Goal: Task Accomplishment & Management: Use online tool/utility

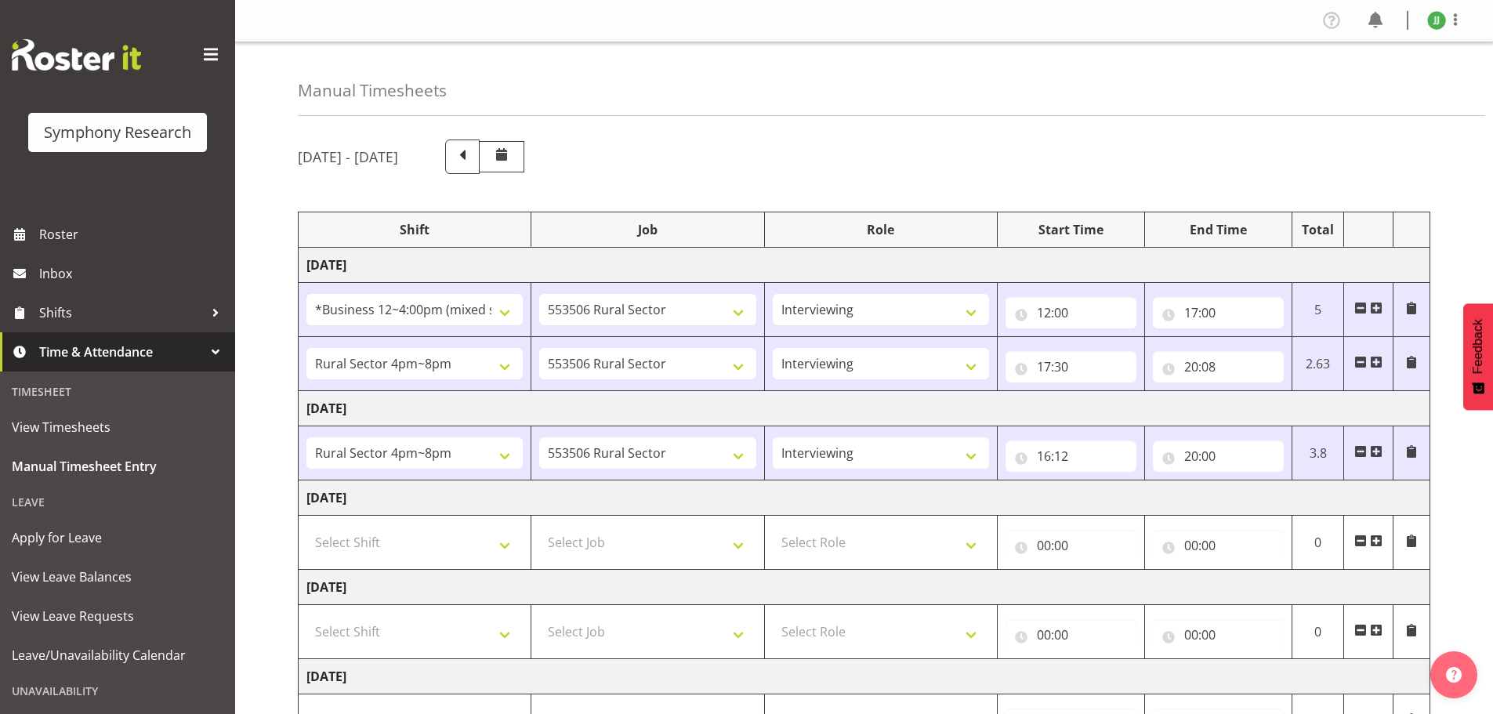
select select "81741"
select select "10587"
select select "47"
select select "81298"
select select "10587"
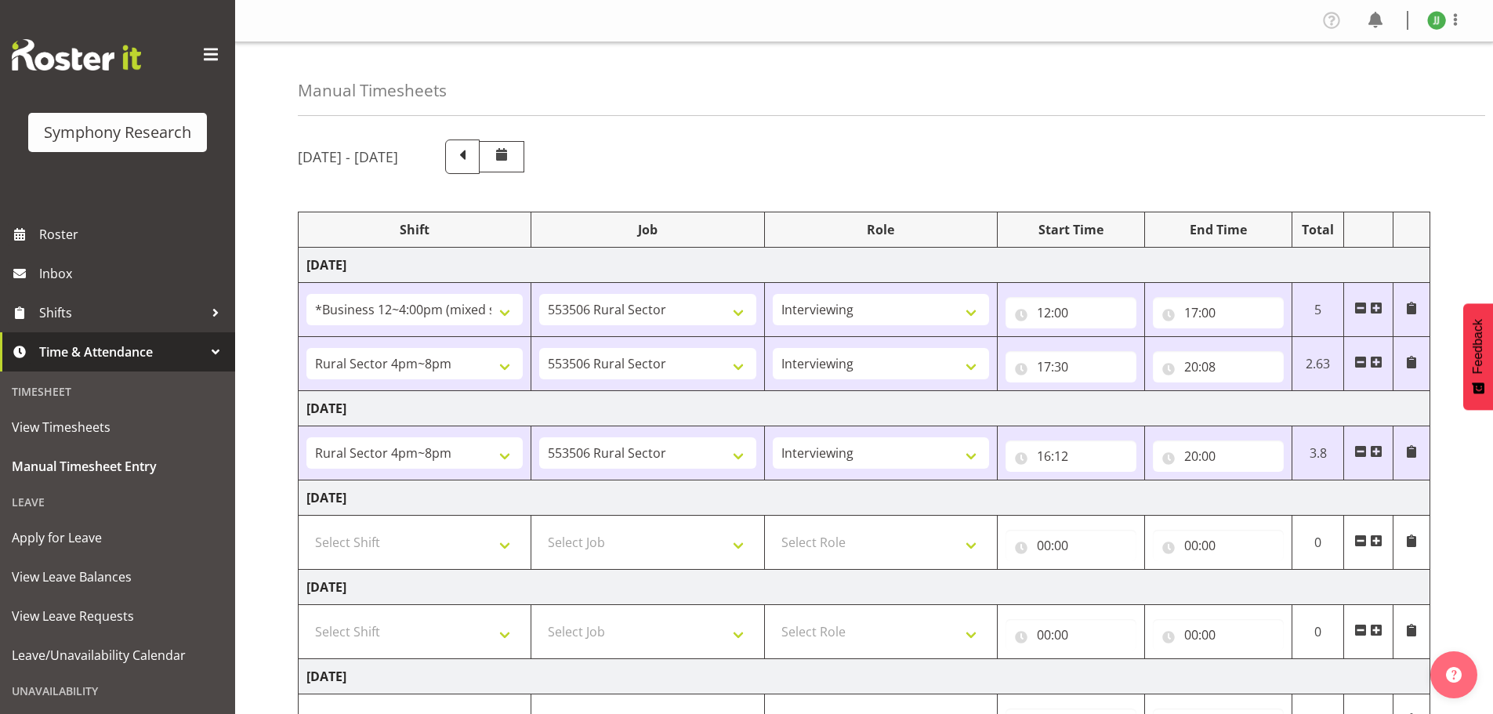
select select "47"
select select "81298"
select select "10587"
select select "47"
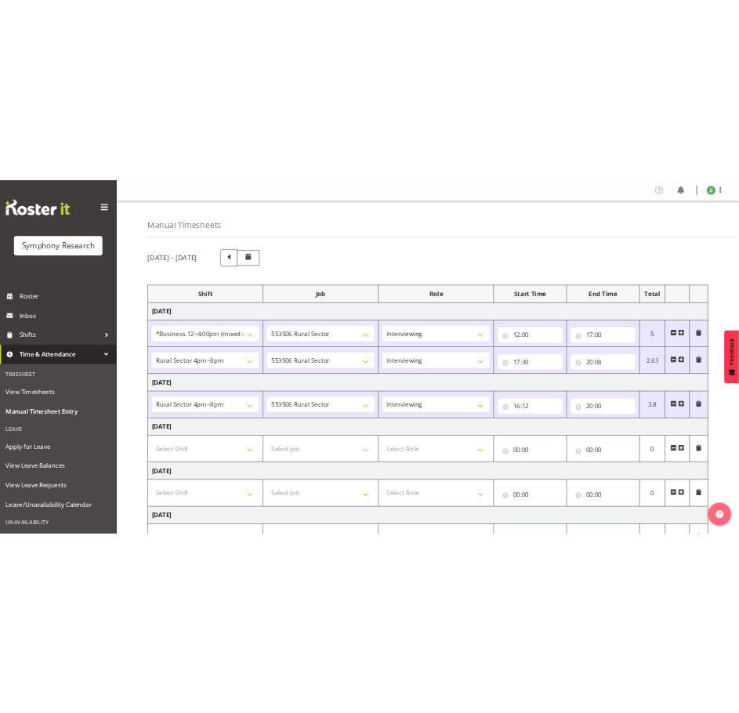
scroll to position [313, 0]
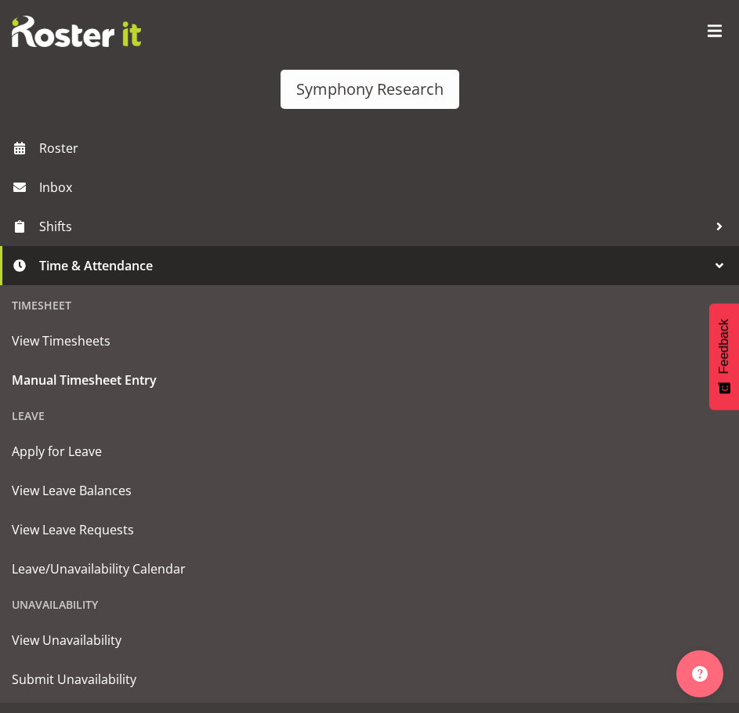
click at [711, 34] on span at bounding box center [714, 31] width 25 height 25
